Goal: Information Seeking & Learning: Compare options

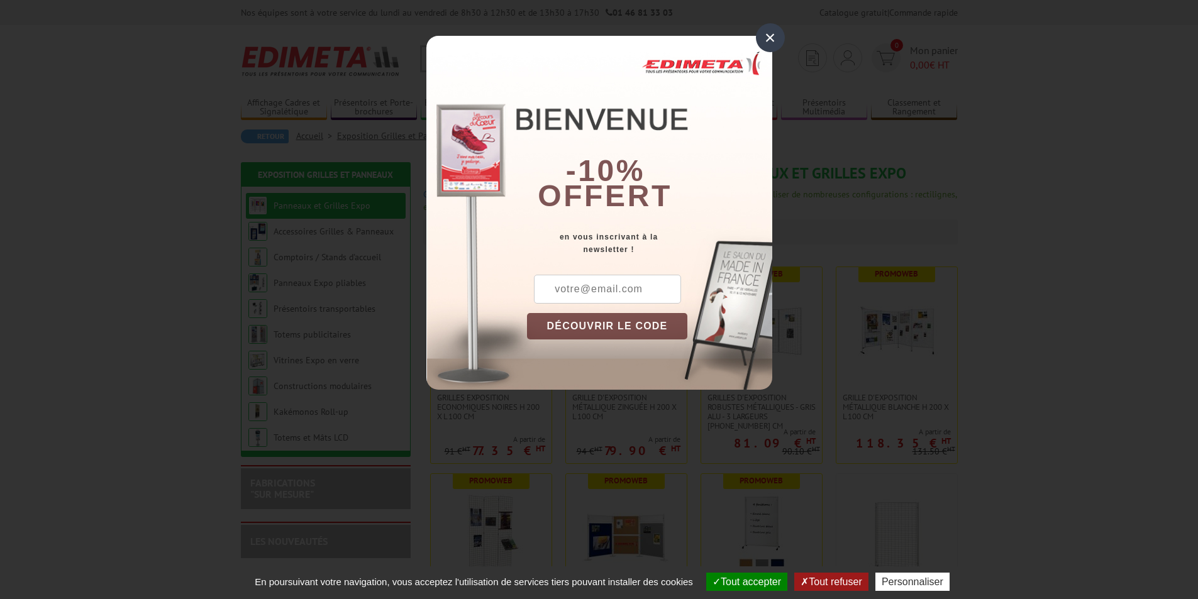
click at [769, 31] on div "×" at bounding box center [770, 37] width 29 height 29
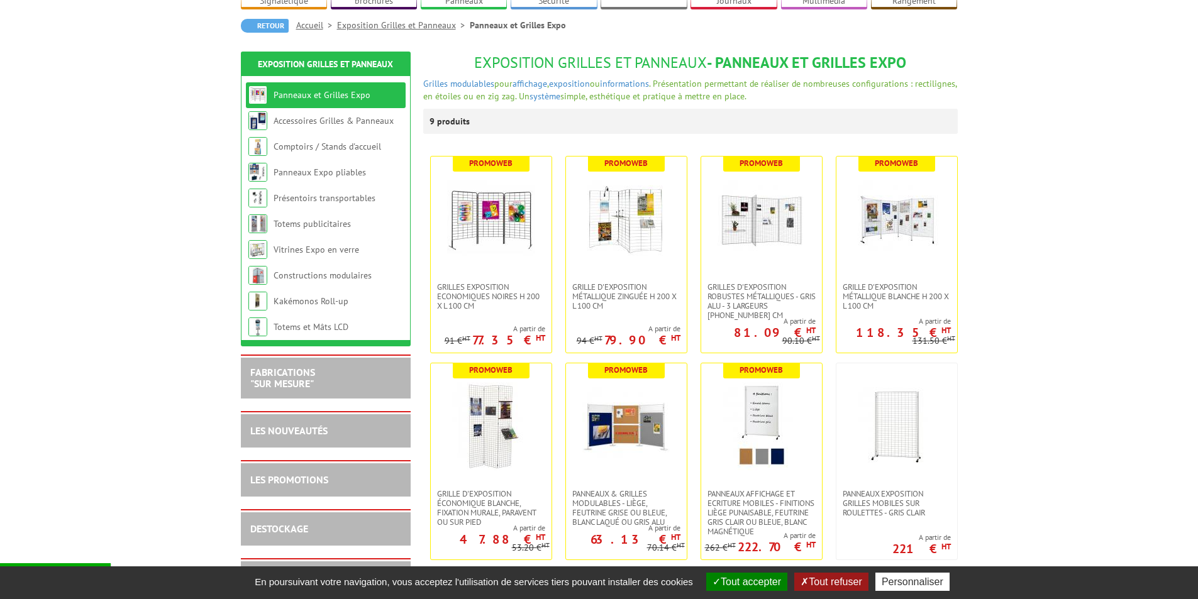
scroll to position [126, 0]
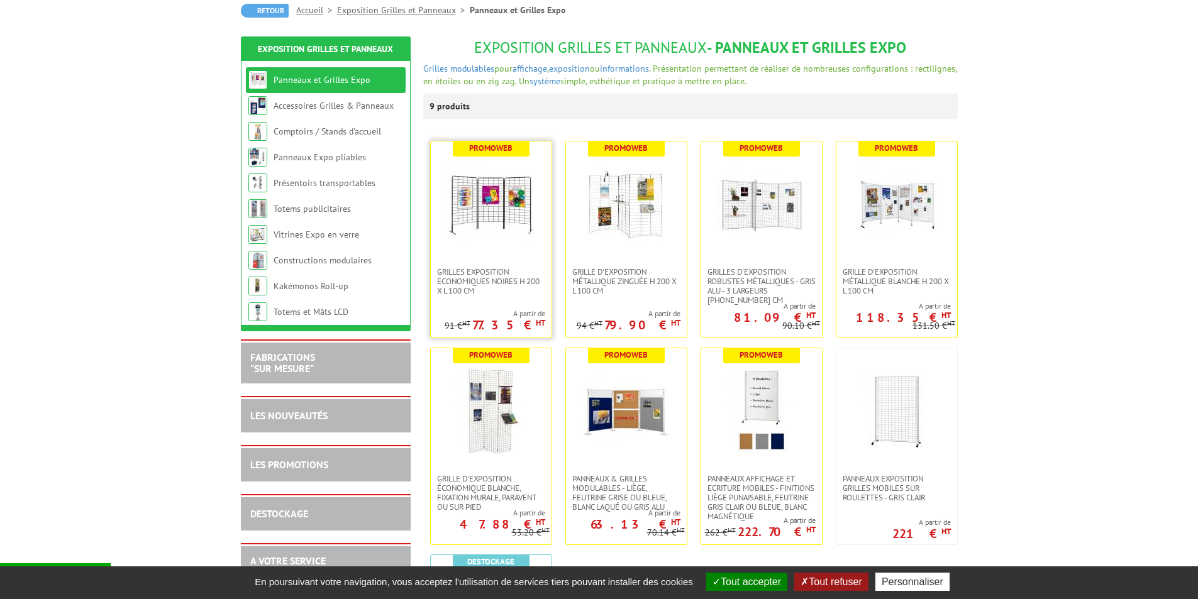
click at [503, 202] on img at bounding box center [491, 204] width 88 height 88
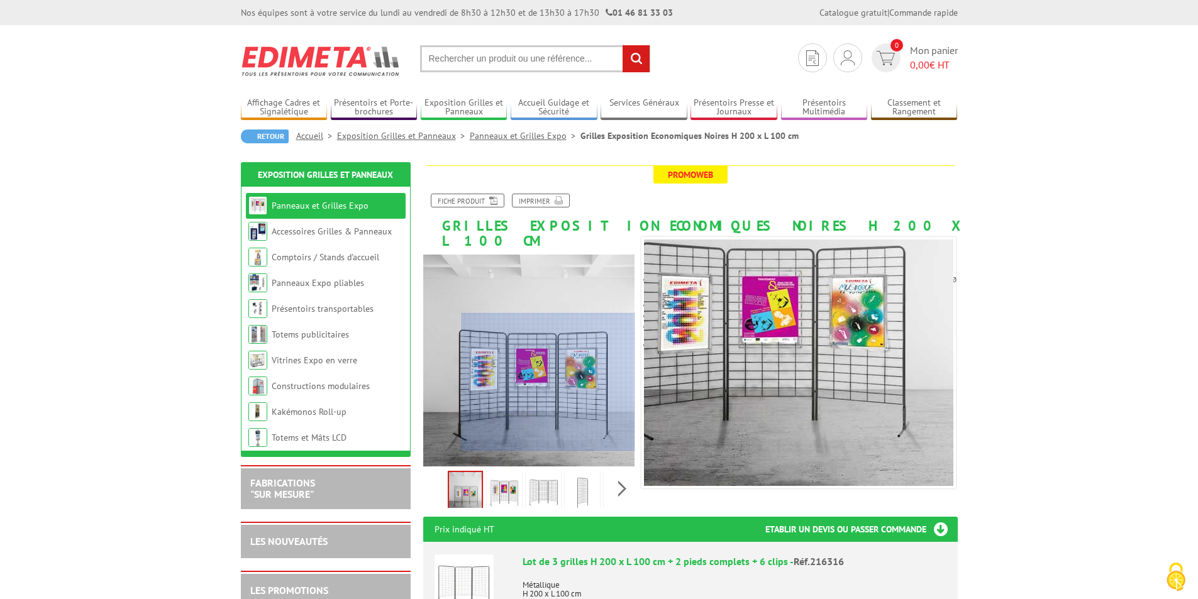
click at [607, 394] on div at bounding box center [548, 382] width 174 height 138
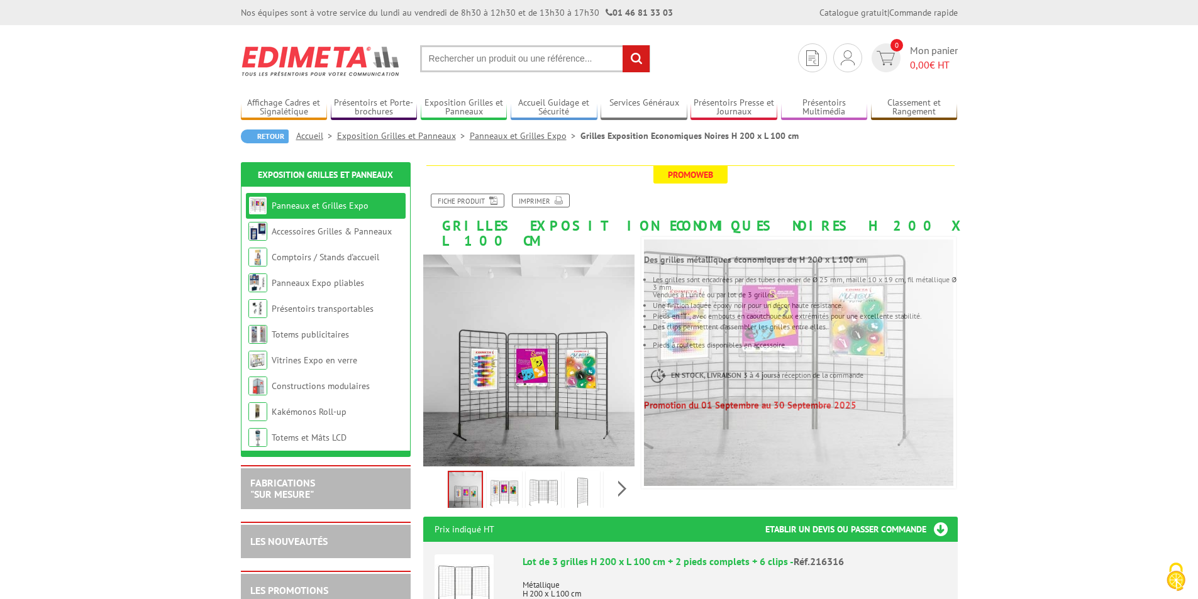
click at [502, 473] on img at bounding box center [504, 492] width 30 height 39
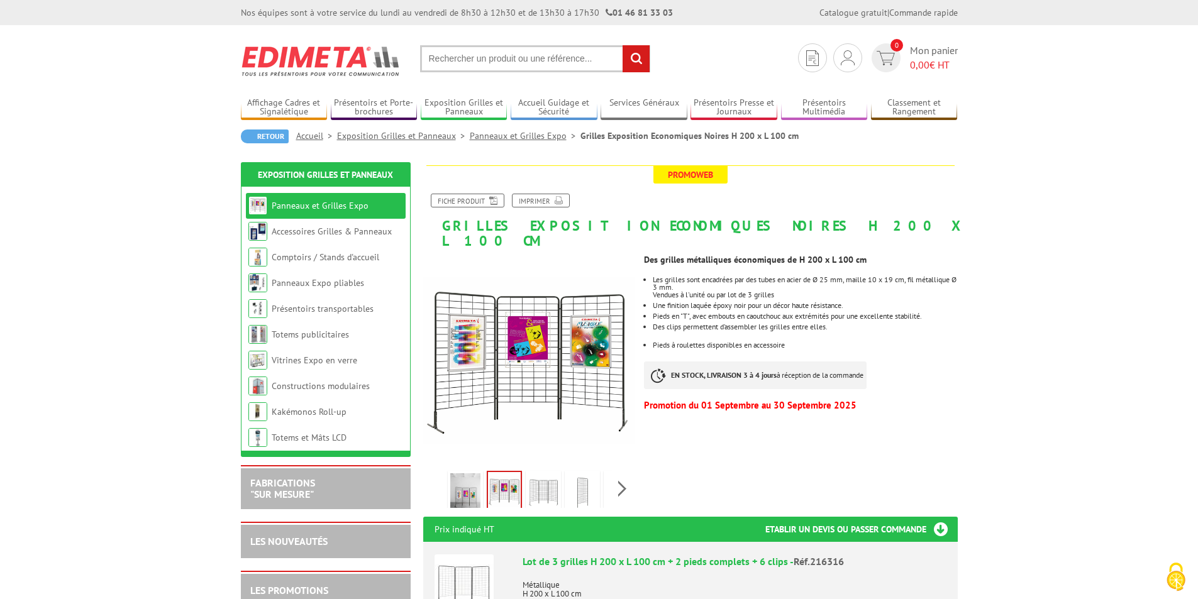
click at [543, 475] on img at bounding box center [543, 492] width 30 height 39
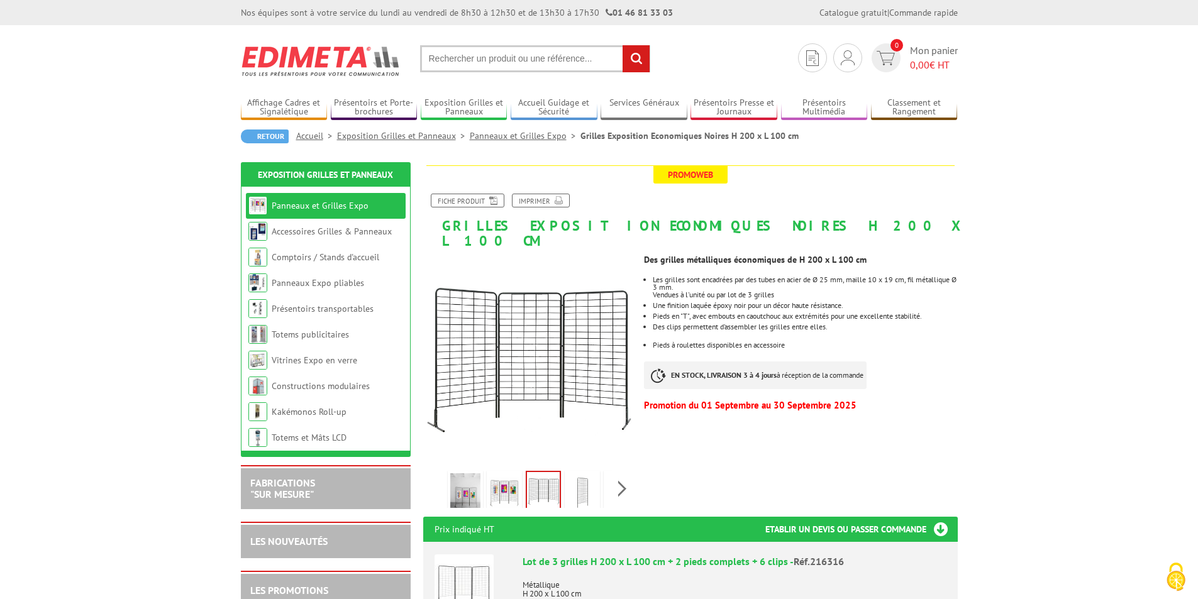
click at [575, 473] on img at bounding box center [582, 492] width 30 height 39
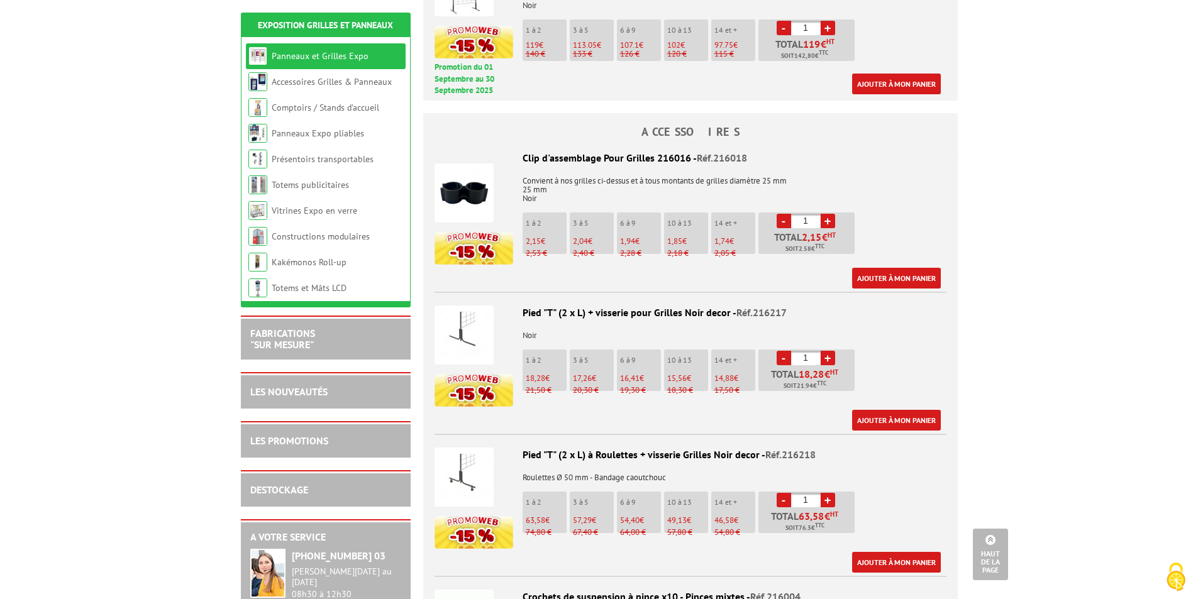
scroll to position [1069, 0]
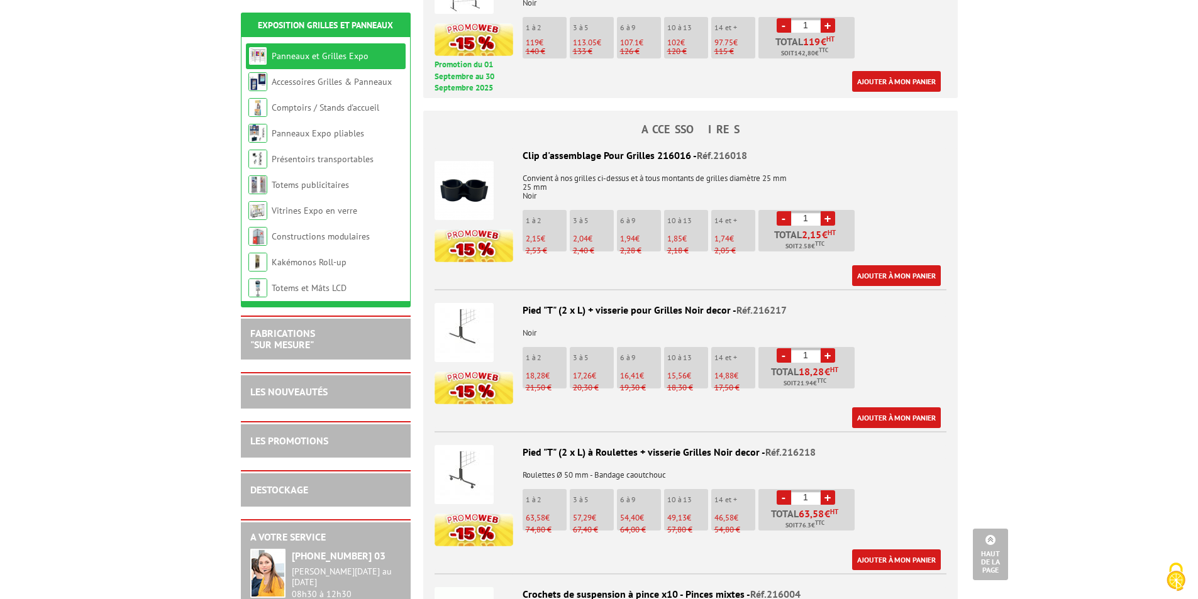
click at [464, 317] on img at bounding box center [463, 332] width 59 height 59
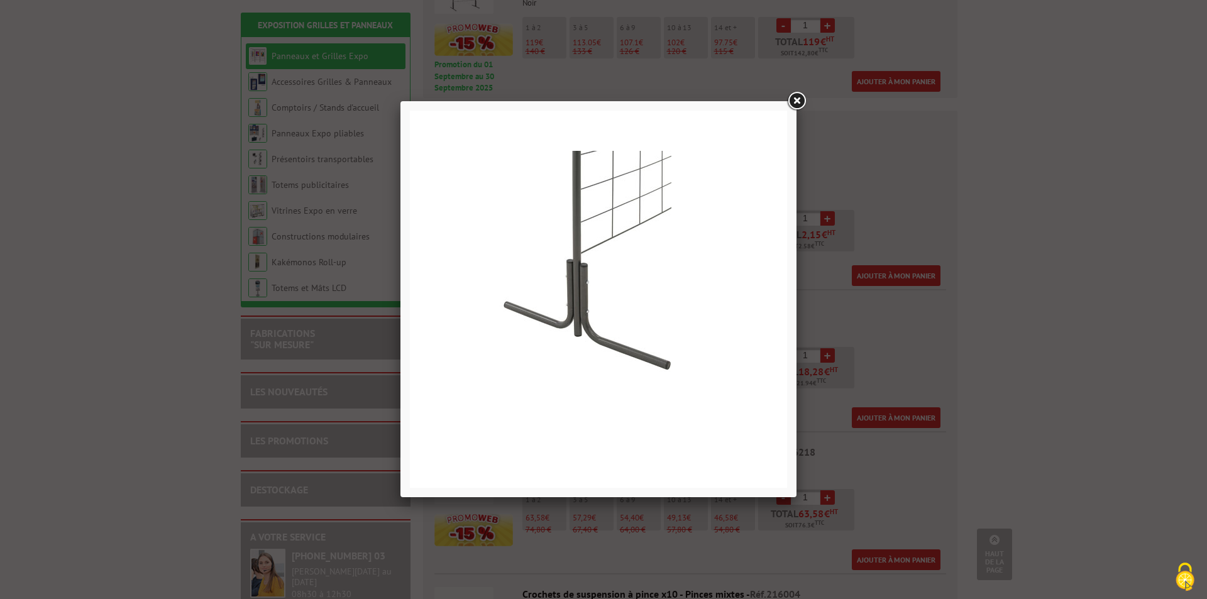
drag, startPoint x: 799, startPoint y: 99, endPoint x: 793, endPoint y: 109, distance: 12.1
click at [800, 98] on link at bounding box center [796, 101] width 23 height 23
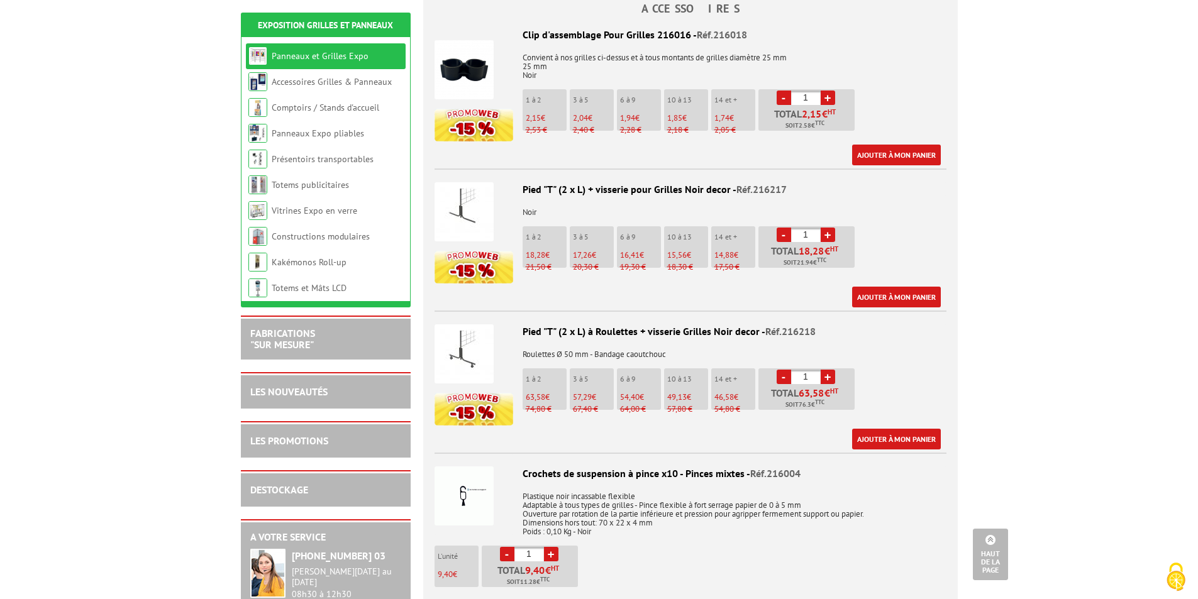
scroll to position [1195, 0]
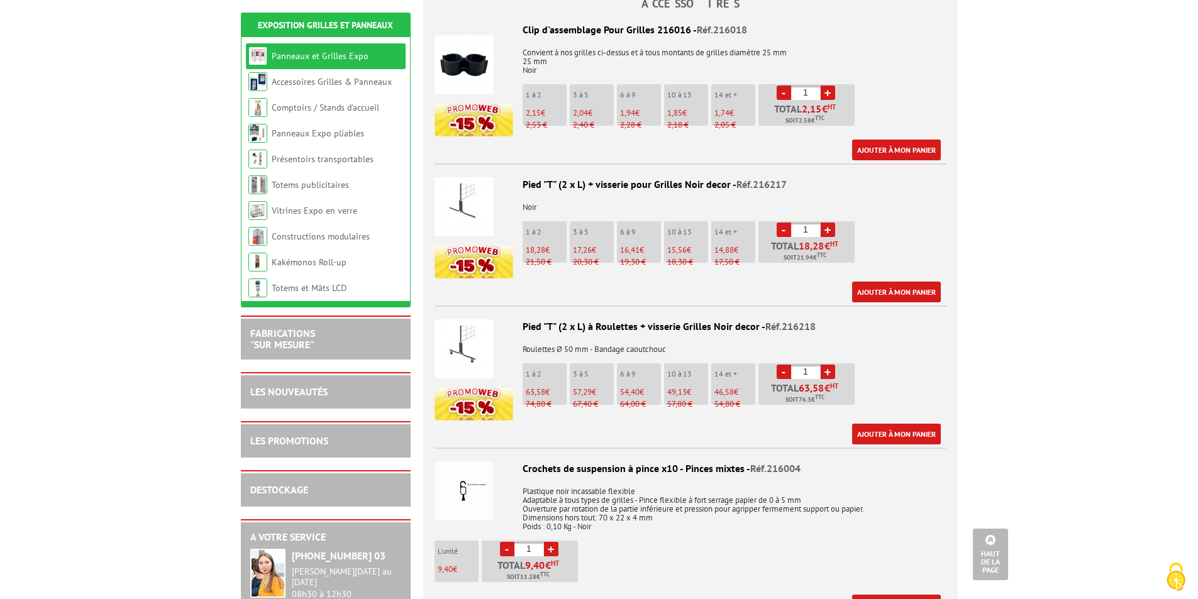
click at [473, 466] on img at bounding box center [463, 490] width 59 height 59
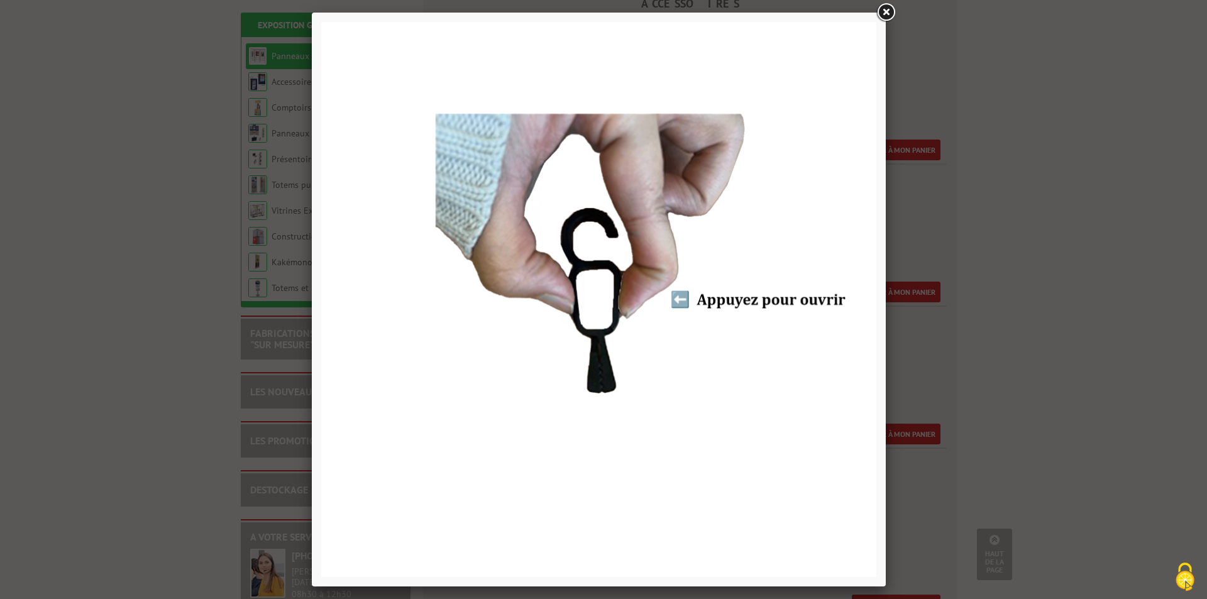
click at [890, 13] on link at bounding box center [886, 12] width 23 height 23
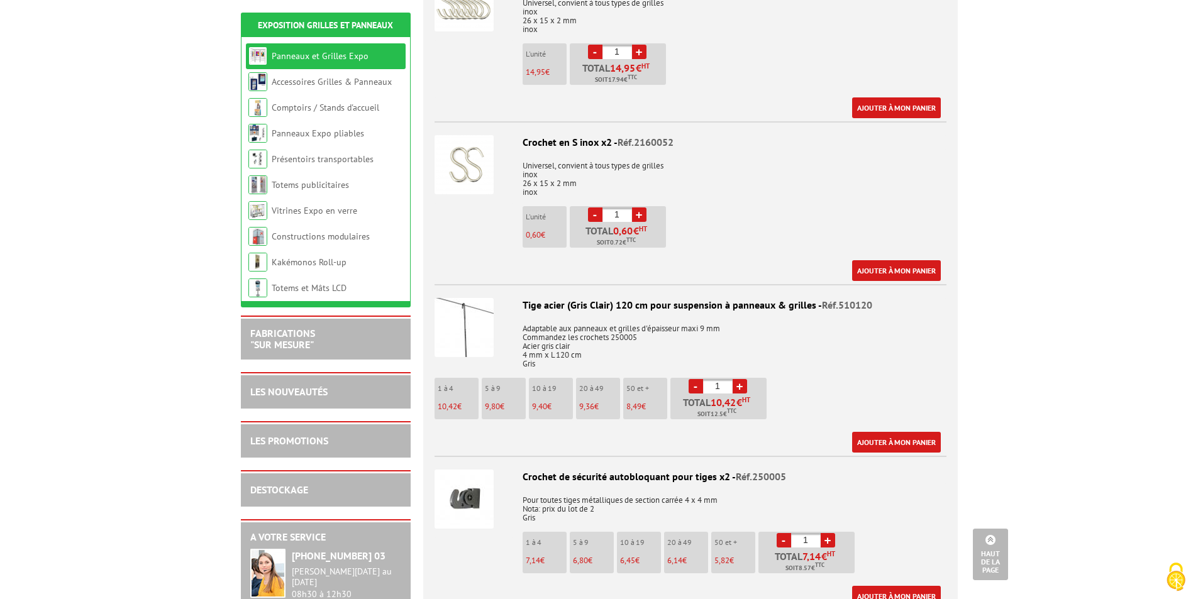
scroll to position [1886, 0]
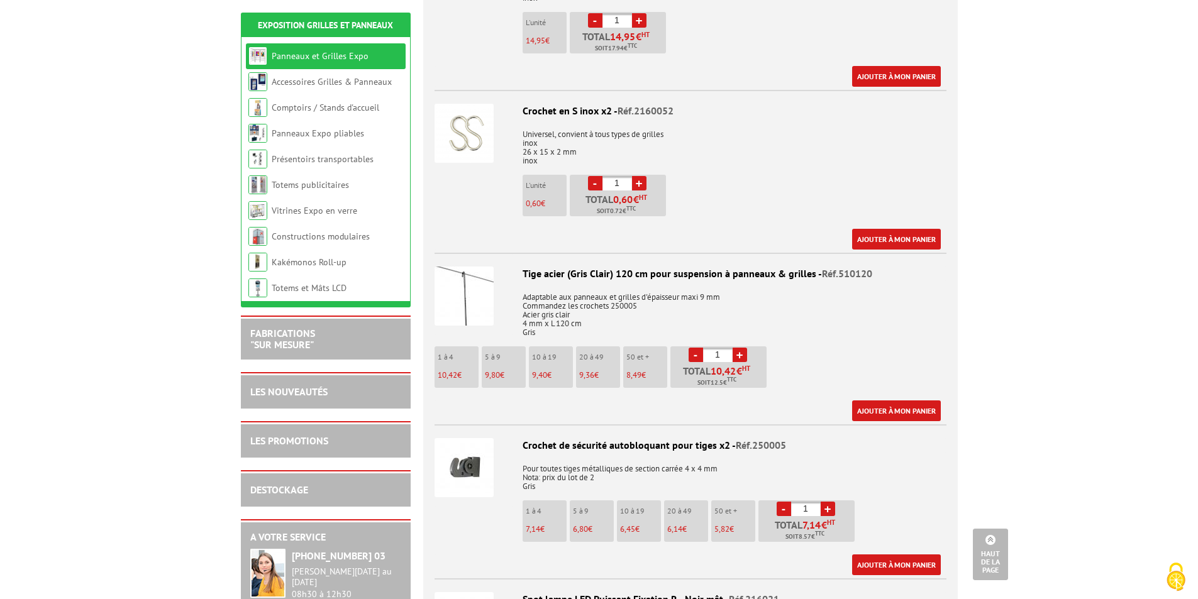
click at [469, 289] on img at bounding box center [463, 296] width 59 height 59
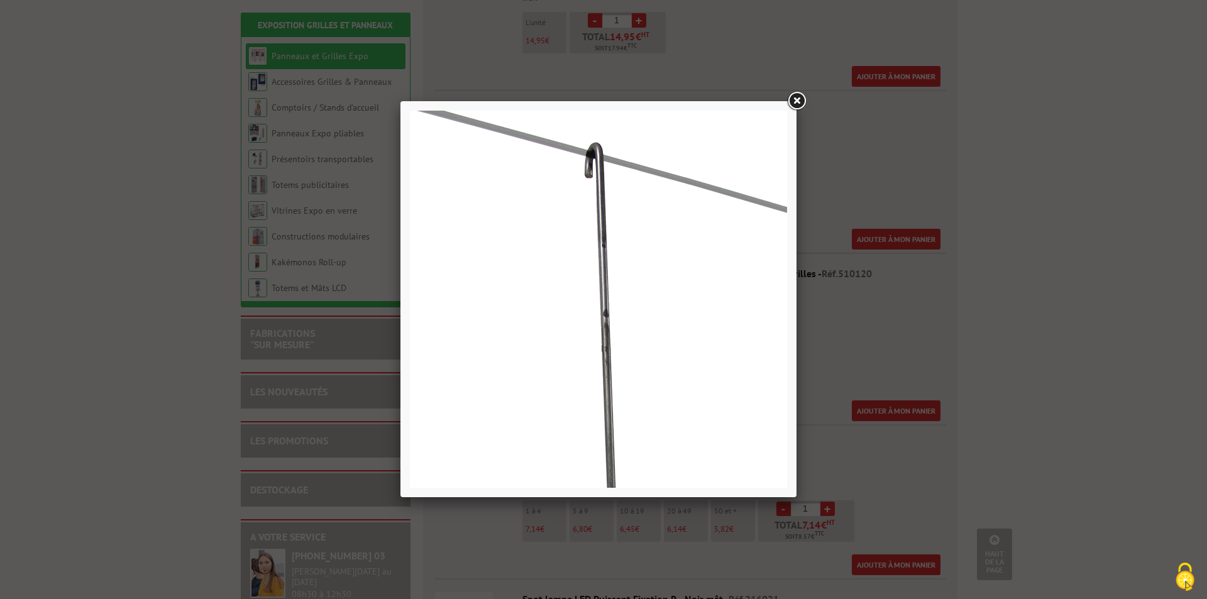
click at [793, 103] on link at bounding box center [796, 101] width 23 height 23
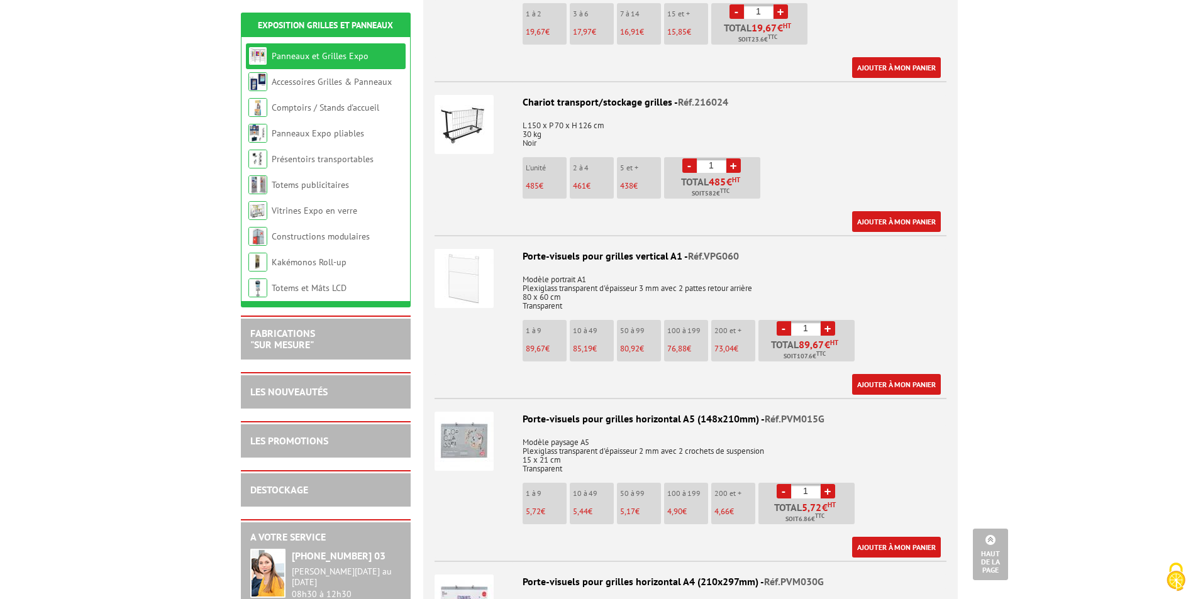
scroll to position [2892, 0]
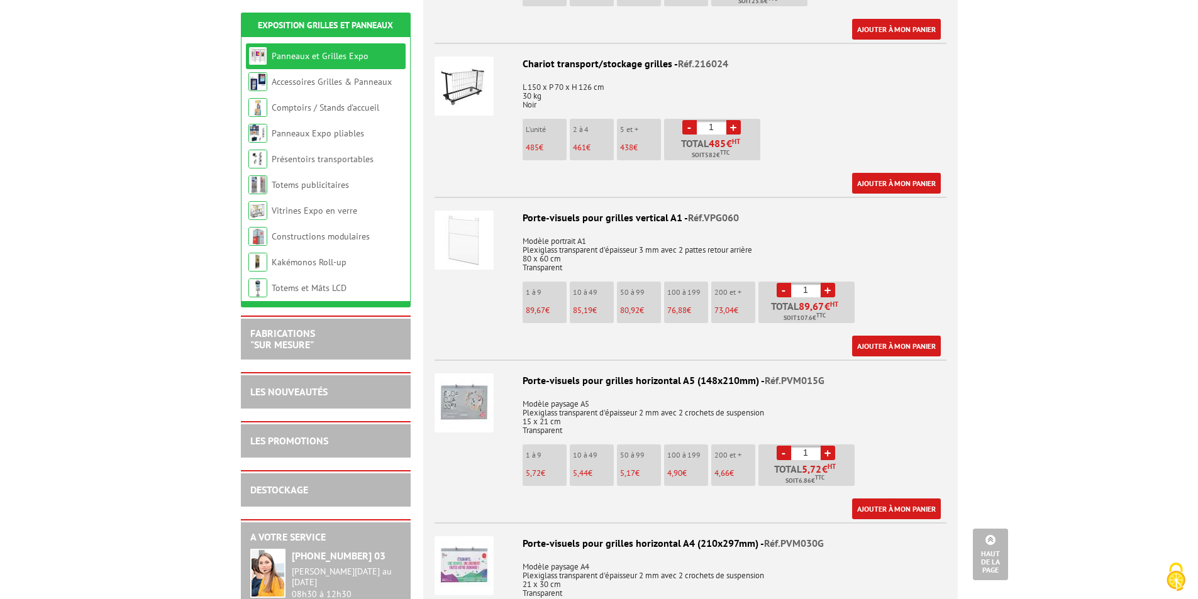
click at [487, 230] on img at bounding box center [463, 240] width 59 height 59
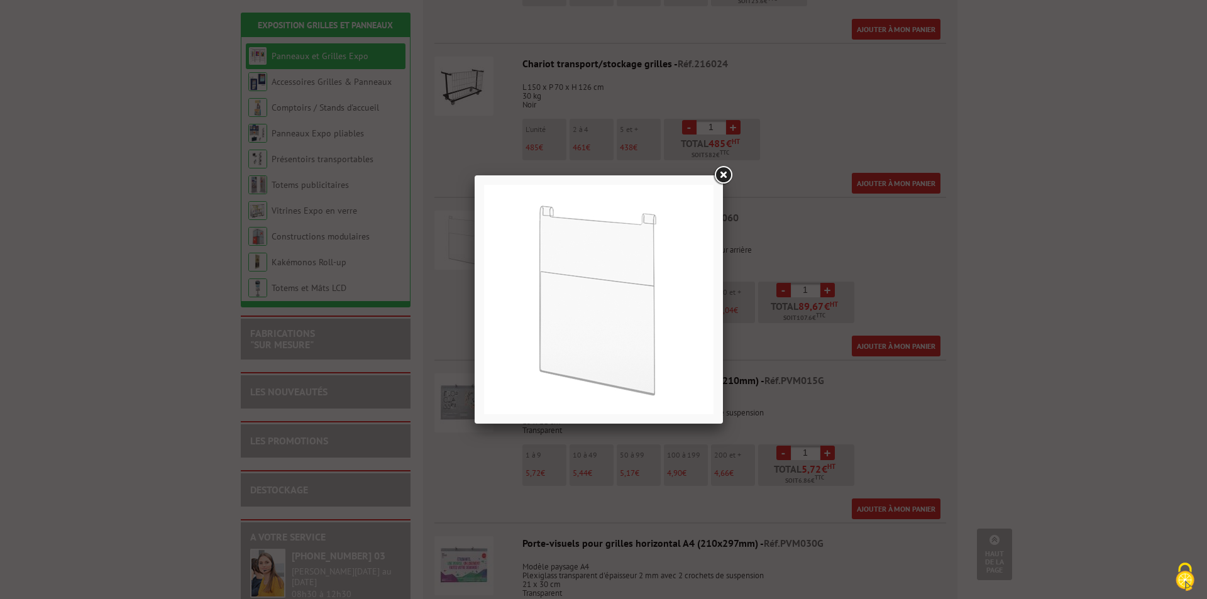
click at [719, 172] on link at bounding box center [723, 175] width 23 height 23
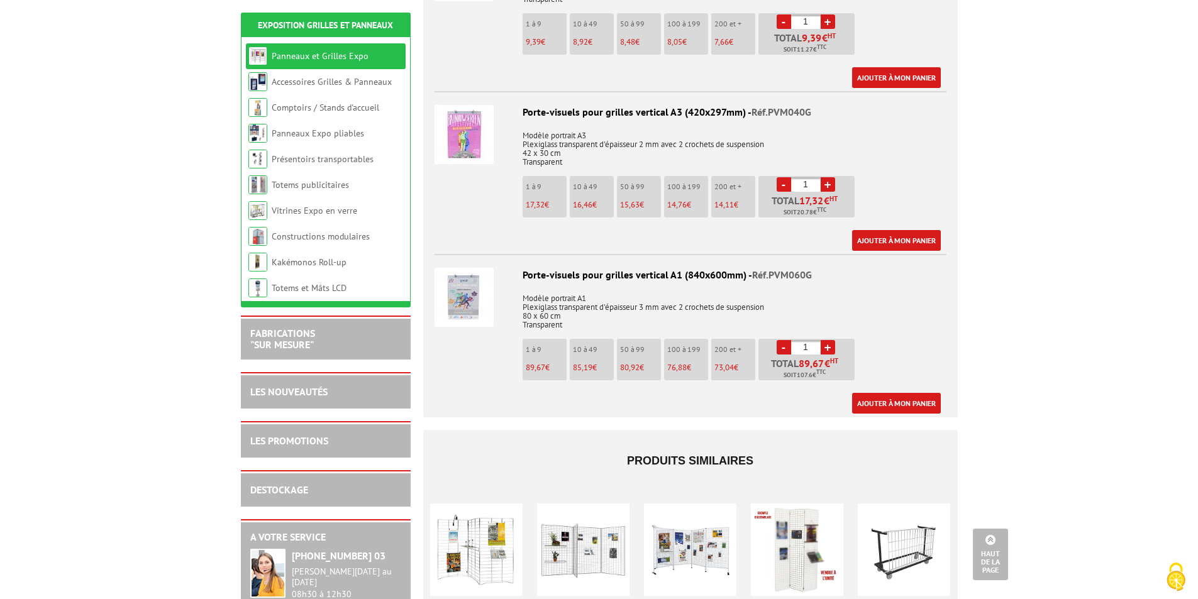
scroll to position [4086, 0]
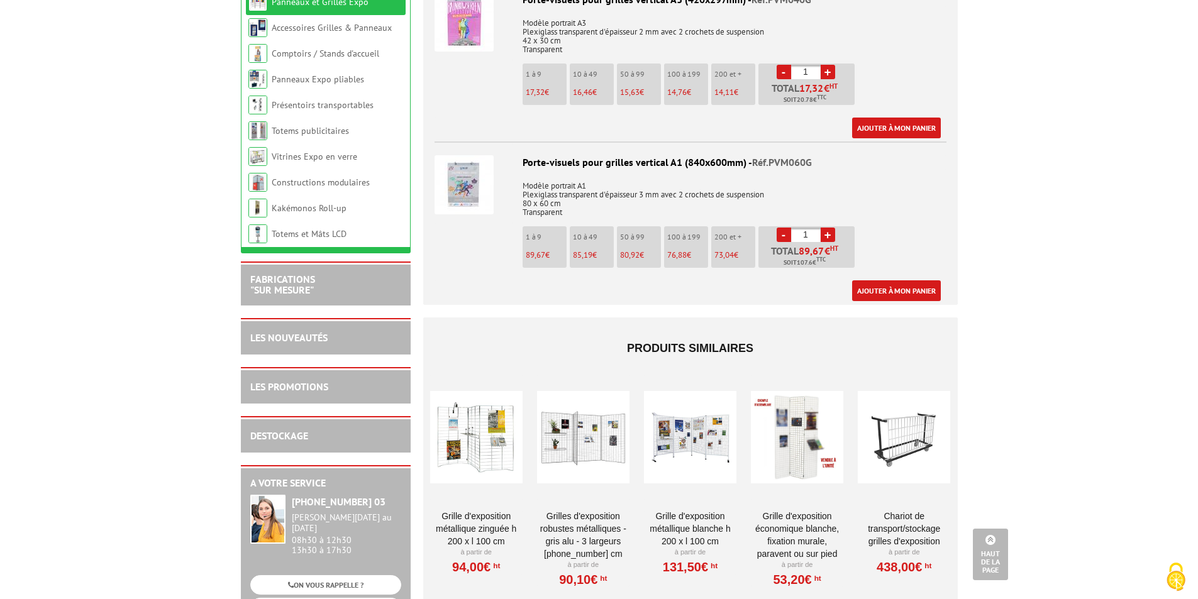
click at [460, 411] on div at bounding box center [476, 438] width 92 height 126
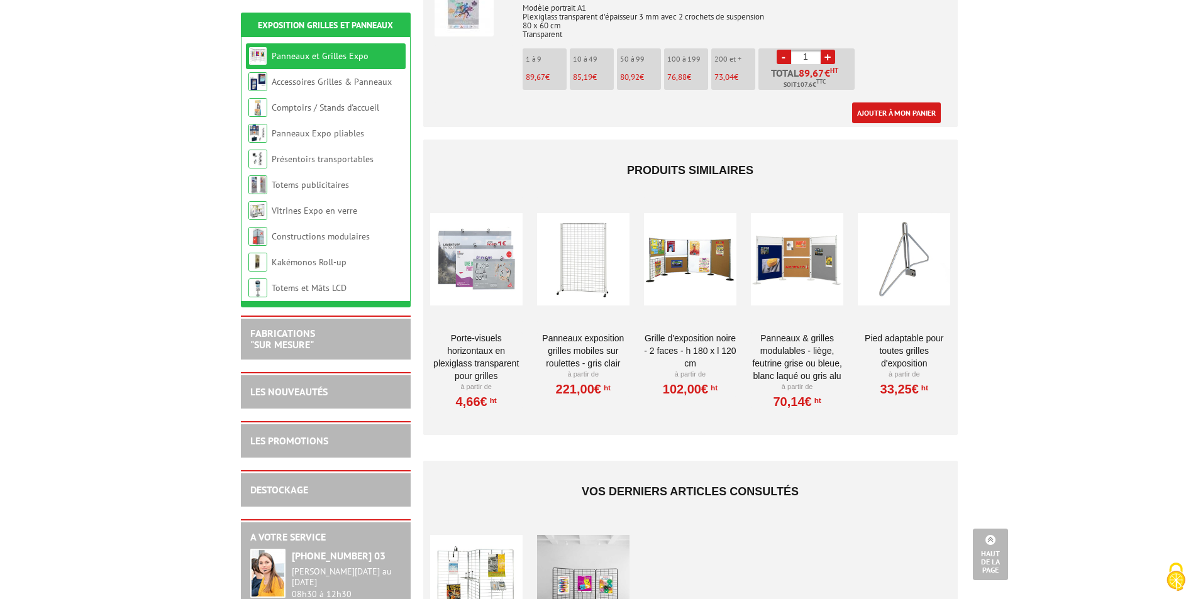
scroll to position [4266, 0]
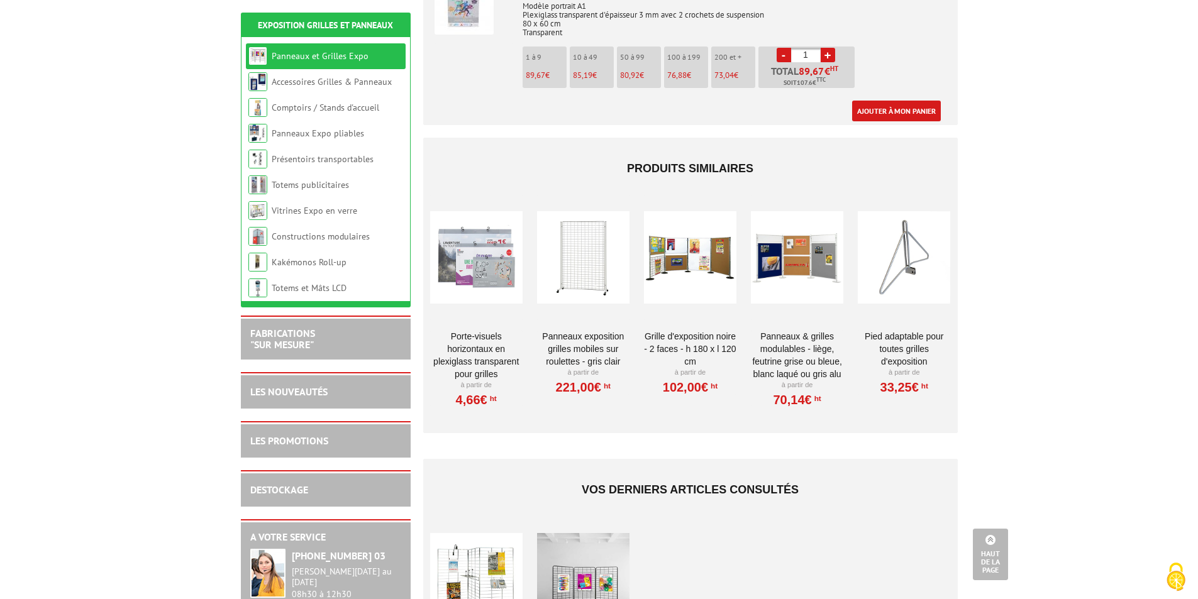
click at [578, 219] on div at bounding box center [583, 258] width 92 height 126
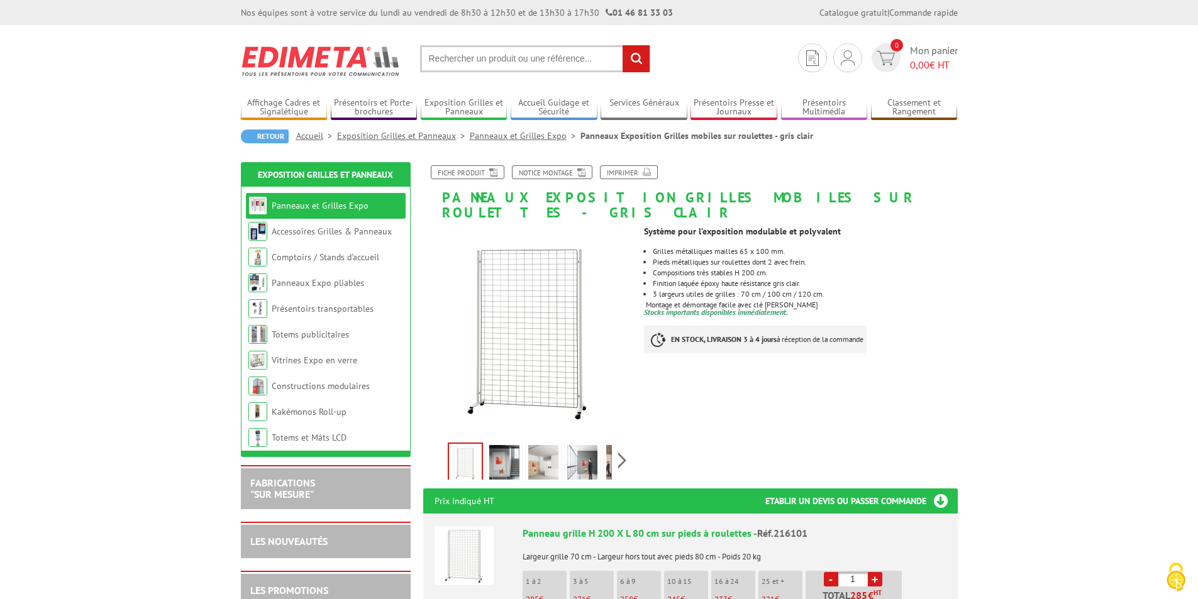
click at [592, 447] on img at bounding box center [582, 464] width 30 height 39
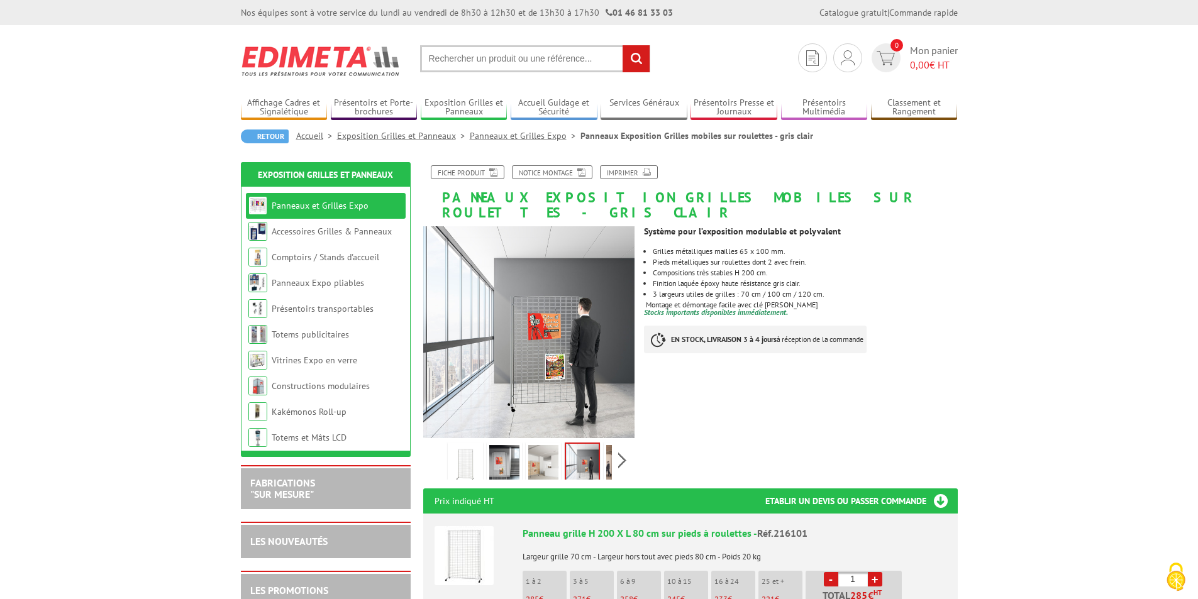
click at [529, 449] on img at bounding box center [543, 464] width 30 height 39
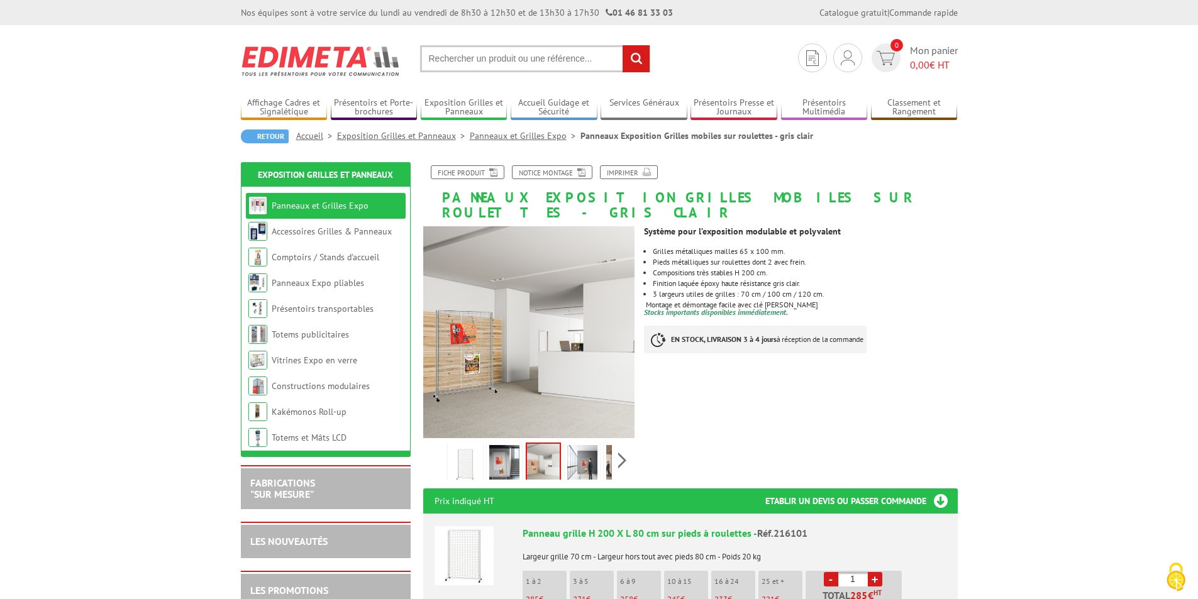
click at [490, 445] on img at bounding box center [504, 464] width 30 height 39
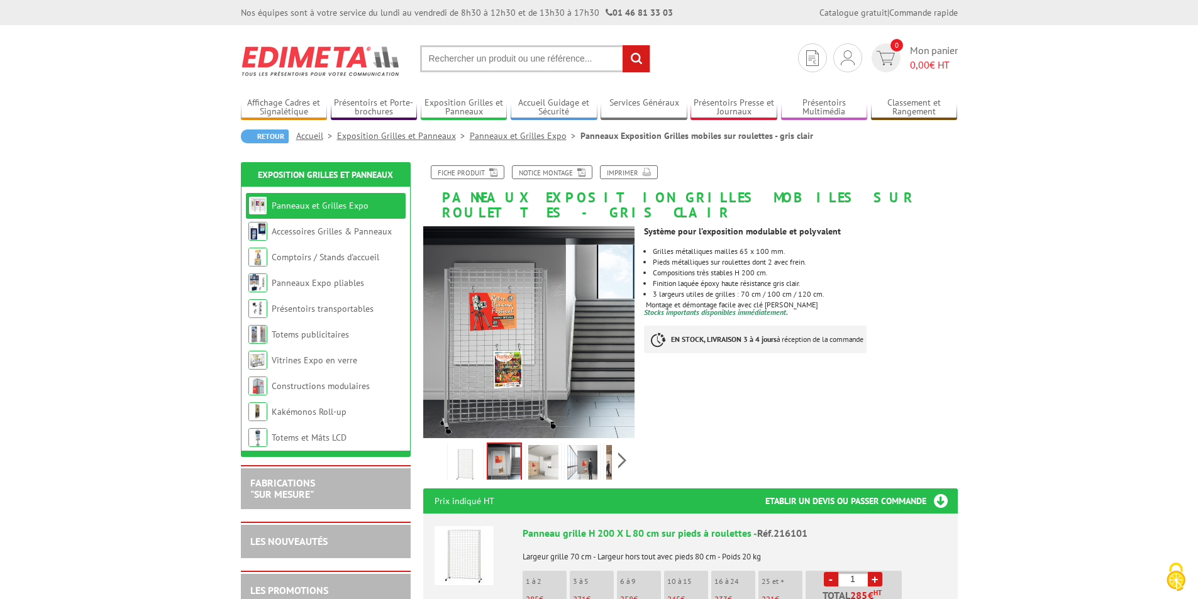
click at [458, 445] on img at bounding box center [465, 464] width 30 height 39
